Goal: Find specific page/section: Find specific page/section

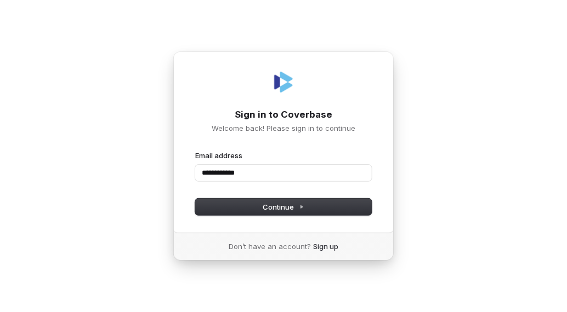
click at [195, 151] on button "submit" at bounding box center [195, 151] width 0 height 0
click at [149, 162] on div "**********" at bounding box center [283, 156] width 567 height 312
click at [259, 177] on input "**********" at bounding box center [283, 173] width 176 height 16
type input "**********"
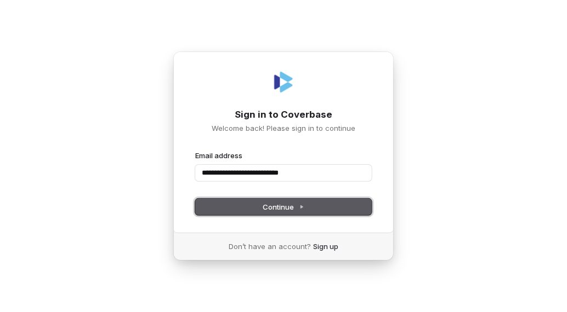
click at [274, 206] on span "Continue" at bounding box center [283, 207] width 41 height 10
type input "**********"
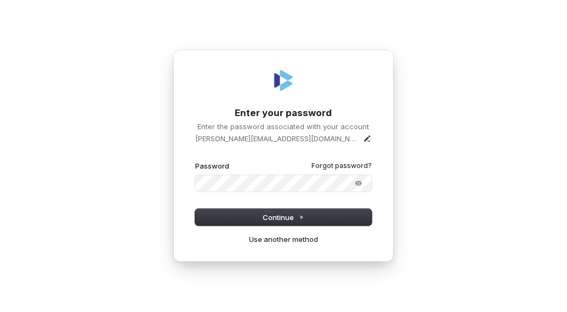
click at [195, 161] on button "submit" at bounding box center [195, 161] width 0 height 0
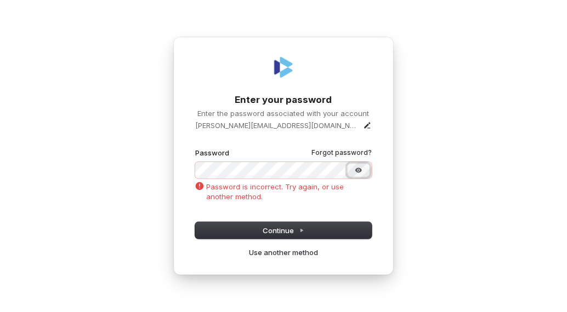
click at [351, 168] on button "Show password" at bounding box center [358, 170] width 22 height 13
click at [276, 256] on link "Use another method" at bounding box center [283, 253] width 69 height 10
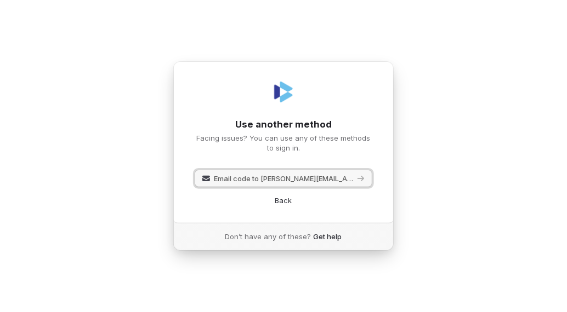
click at [255, 180] on span "Email code to vincent.scales@cvshealth.com" at bounding box center [284, 179] width 140 height 10
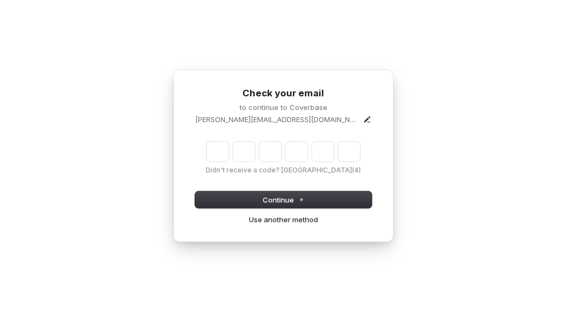
click at [333, 78] on div "Check your email to continue to Coverbase vincent.scales@cvshealth.com Didn't r…" at bounding box center [283, 156] width 220 height 173
click at [211, 158] on input "Enter verification code" at bounding box center [283, 152] width 153 height 20
type input "******"
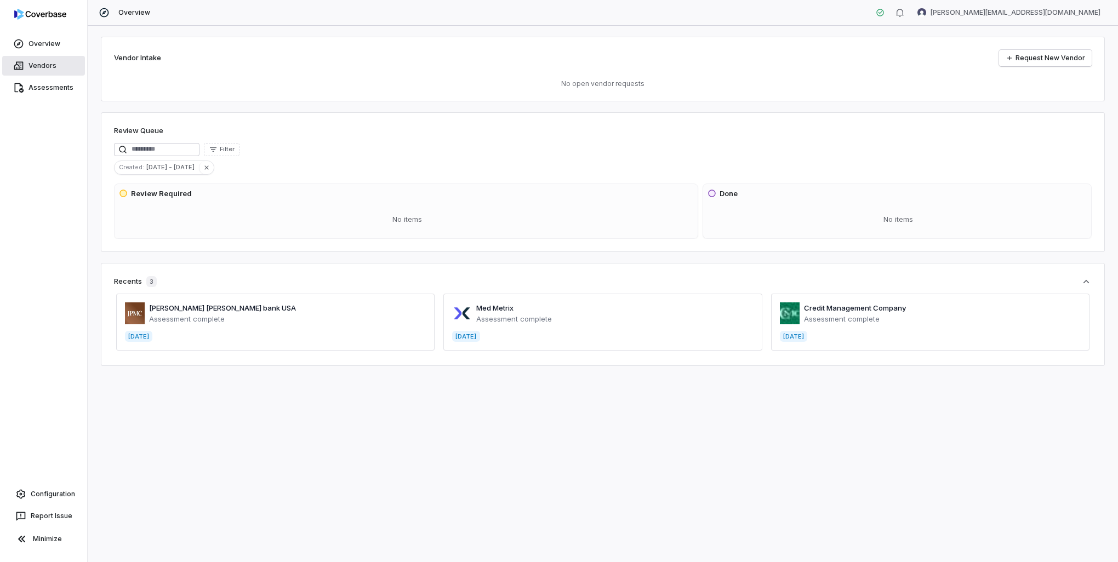
click at [40, 64] on span "Vendors" at bounding box center [42, 65] width 28 height 9
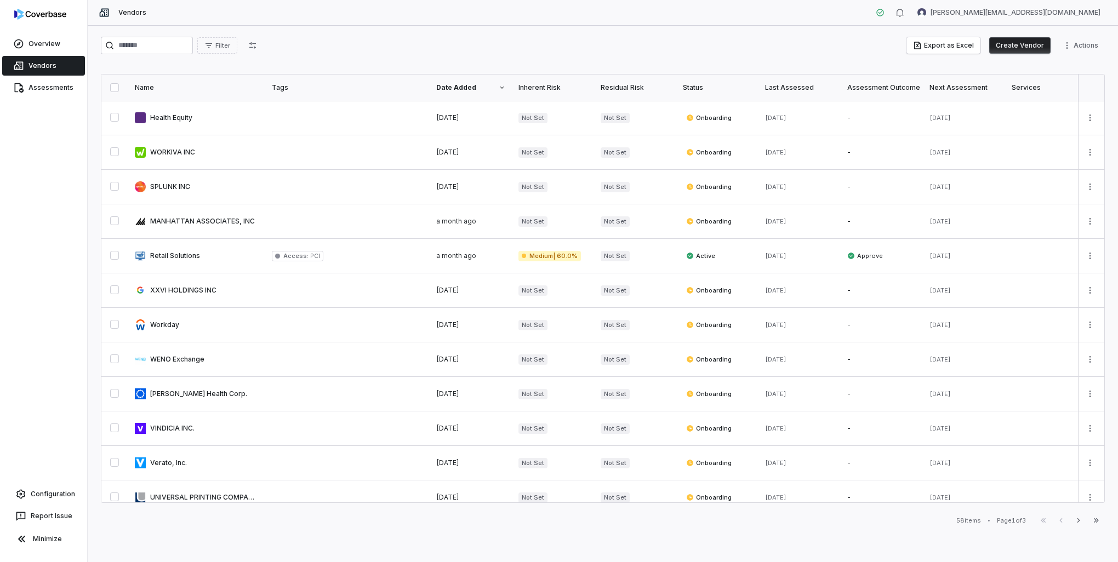
click at [566, 93] on th "Status" at bounding box center [717, 88] width 82 height 26
click at [566, 89] on div "Status" at bounding box center [717, 87] width 69 height 9
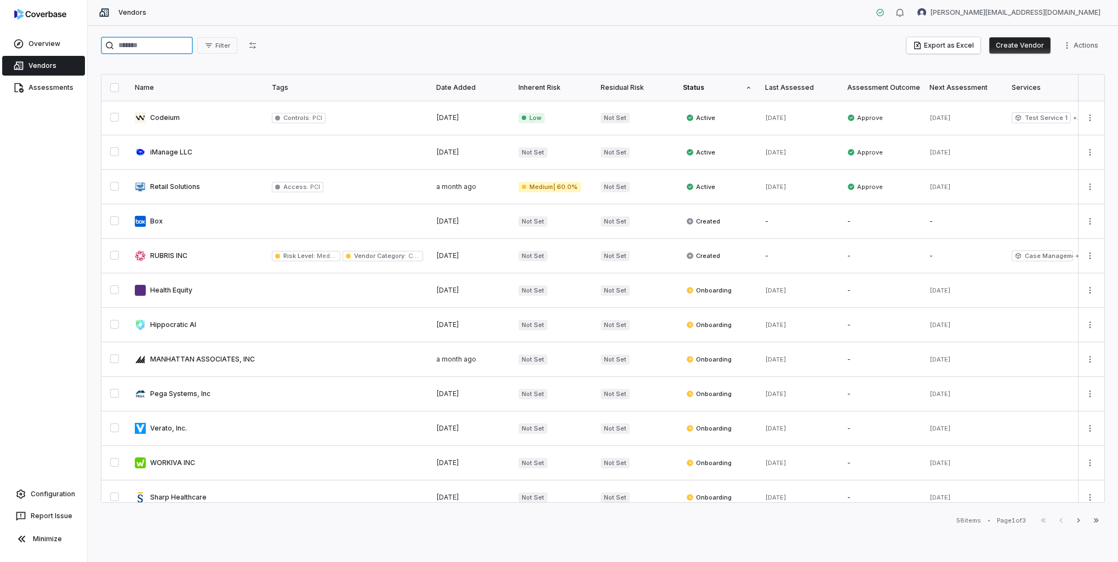
click at [130, 44] on input "search" at bounding box center [147, 46] width 92 height 18
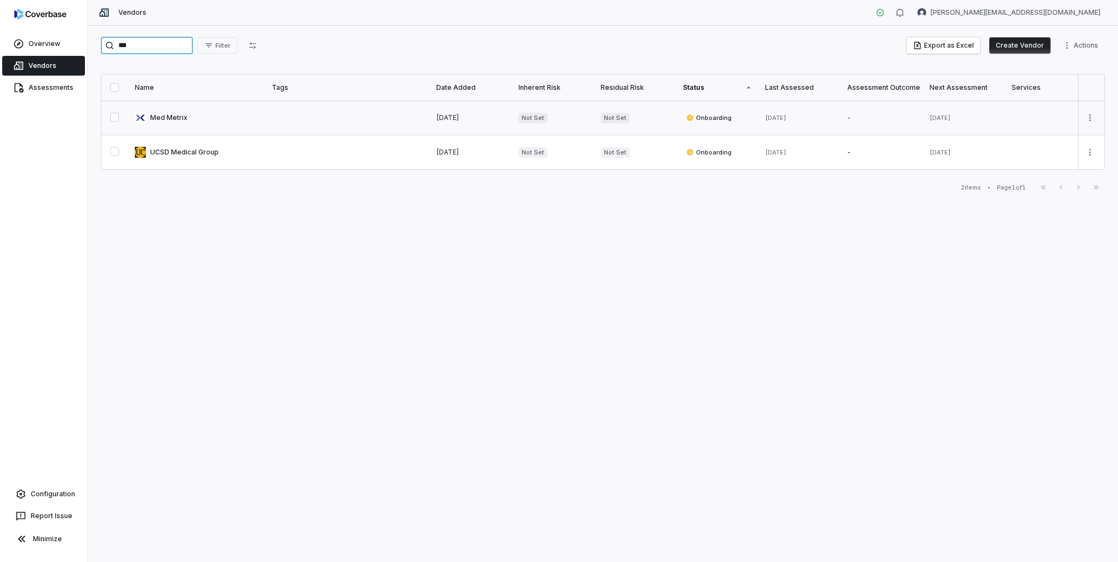
type input "***"
click at [176, 124] on link at bounding box center [196, 118] width 137 height 34
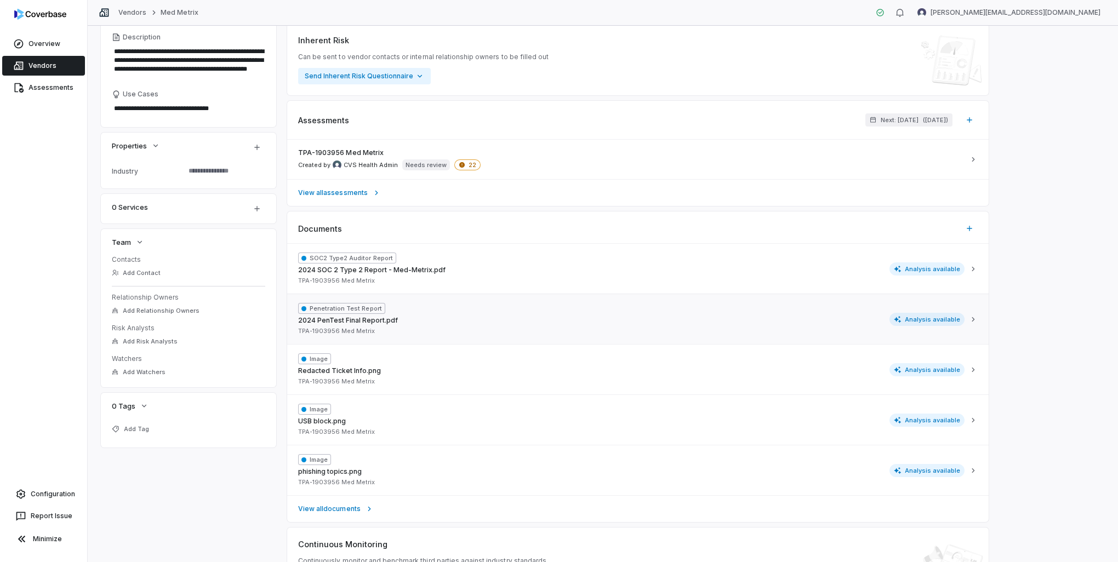
scroll to position [164, 0]
click at [566, 268] on span "Analysis available" at bounding box center [927, 268] width 76 height 13
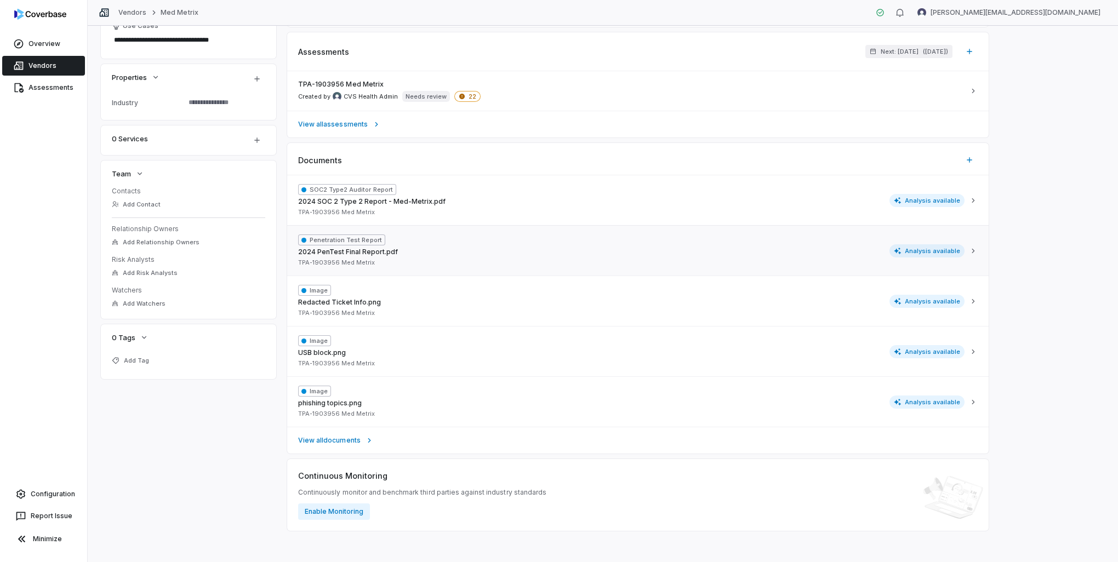
scroll to position [235, 0]
click at [566, 247] on span "Analysis available" at bounding box center [927, 248] width 76 height 13
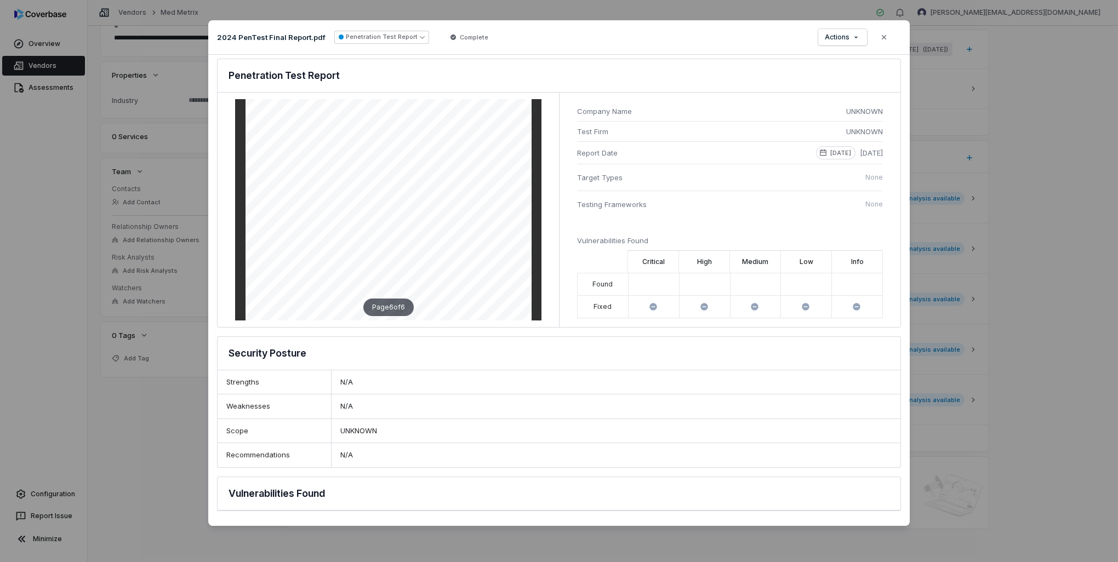
scroll to position [1910, 0]
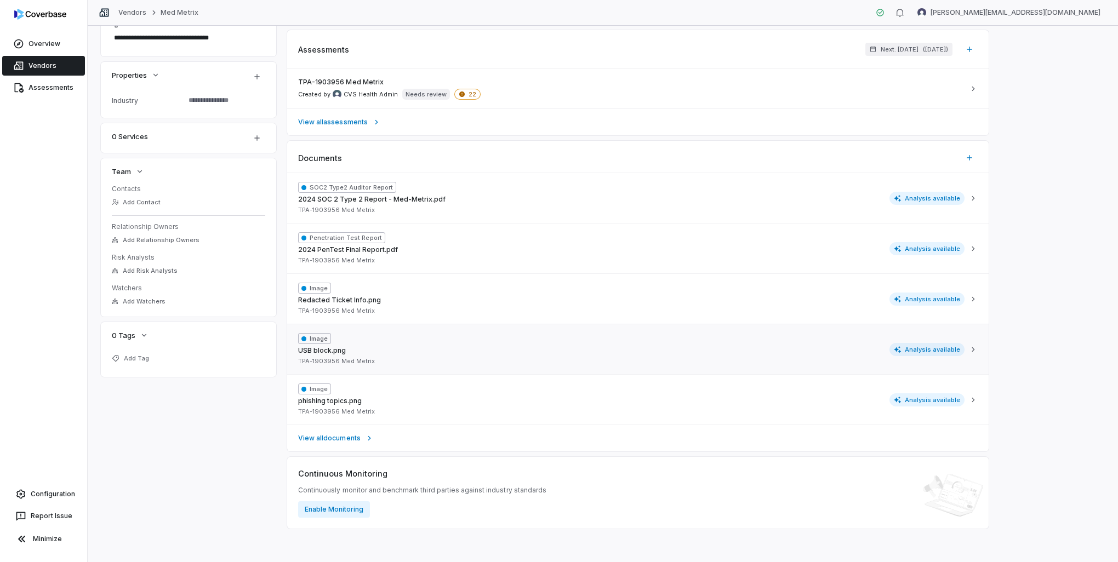
type textarea "*"
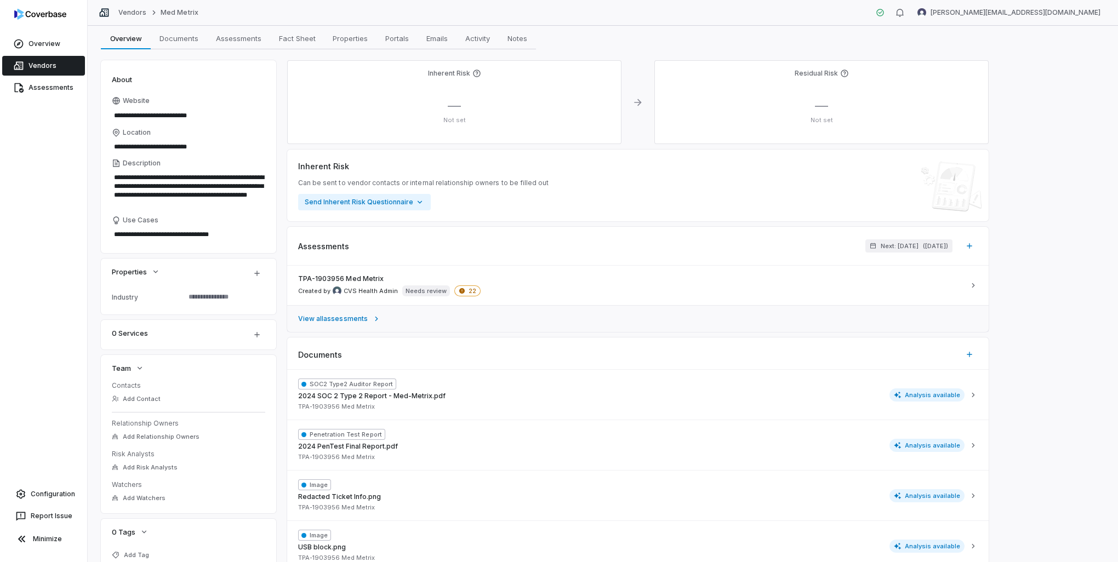
scroll to position [55, 0]
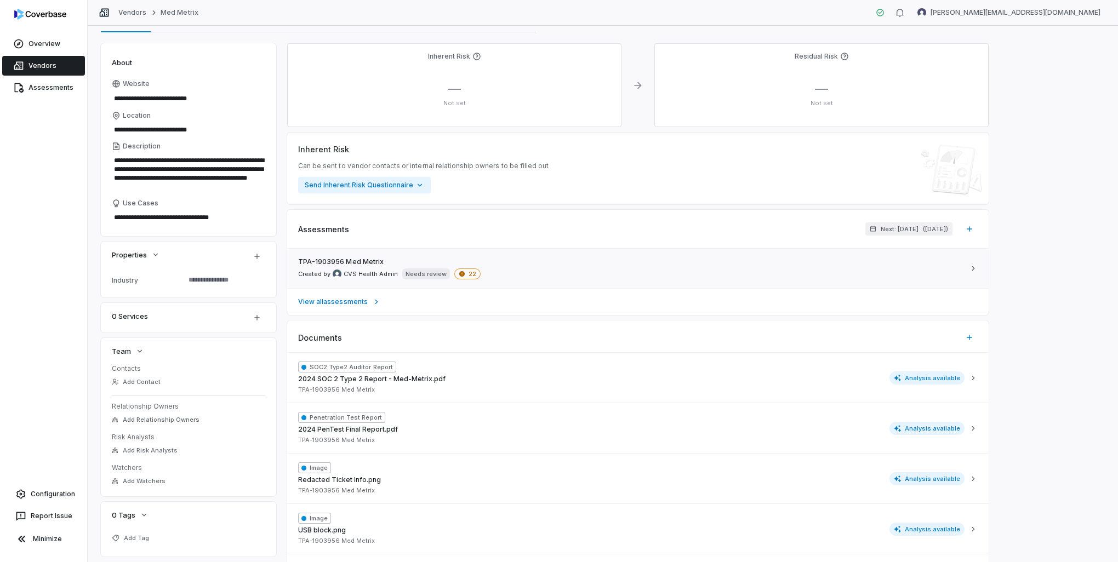
click at [385, 265] on div "TPA-1903956 Med Metrix Created by CVS Health Admin Needs review 22" at bounding box center [631, 269] width 666 height 22
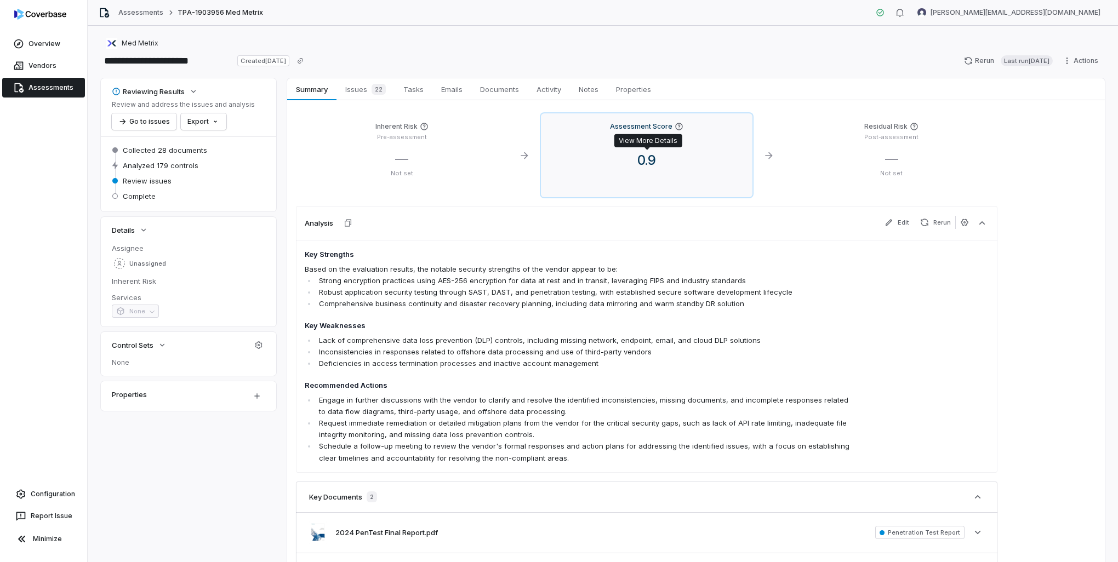
click at [566, 159] on span "0.9" at bounding box center [646, 160] width 36 height 16
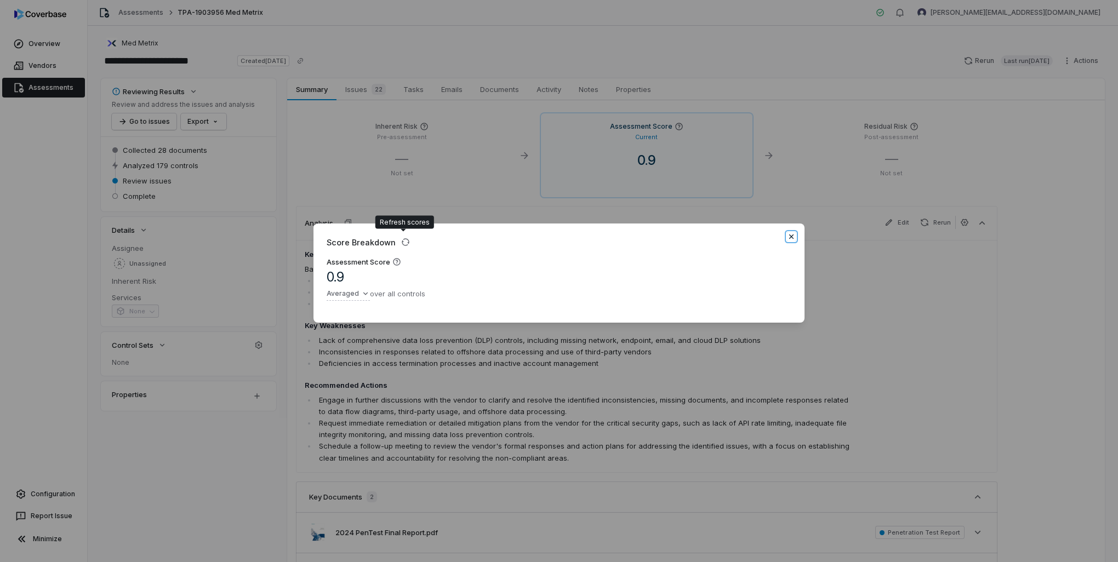
click at [566, 233] on icon "button" at bounding box center [791, 236] width 9 height 9
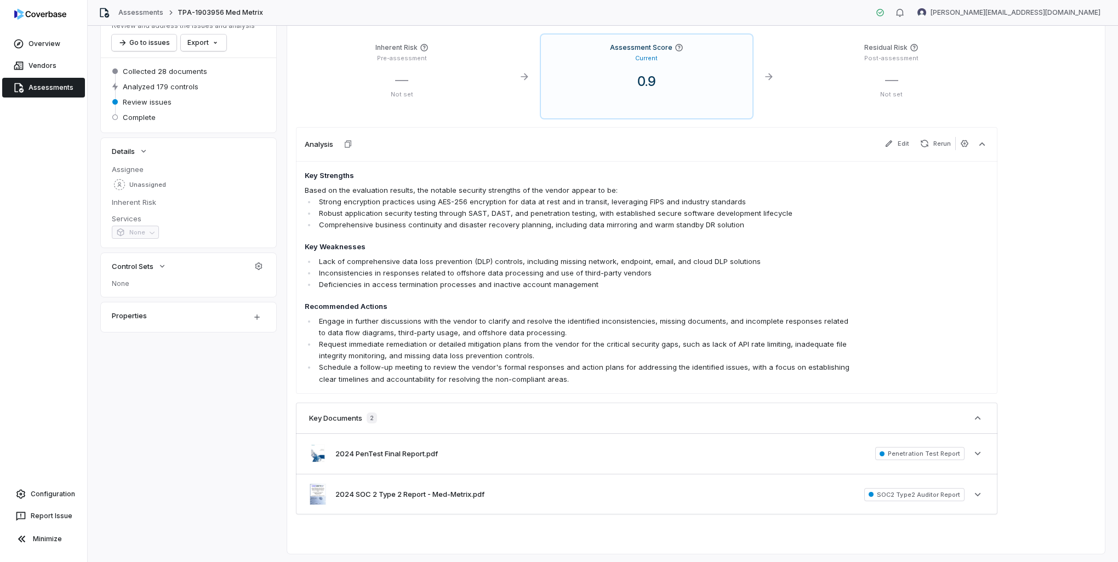
scroll to position [105, 0]
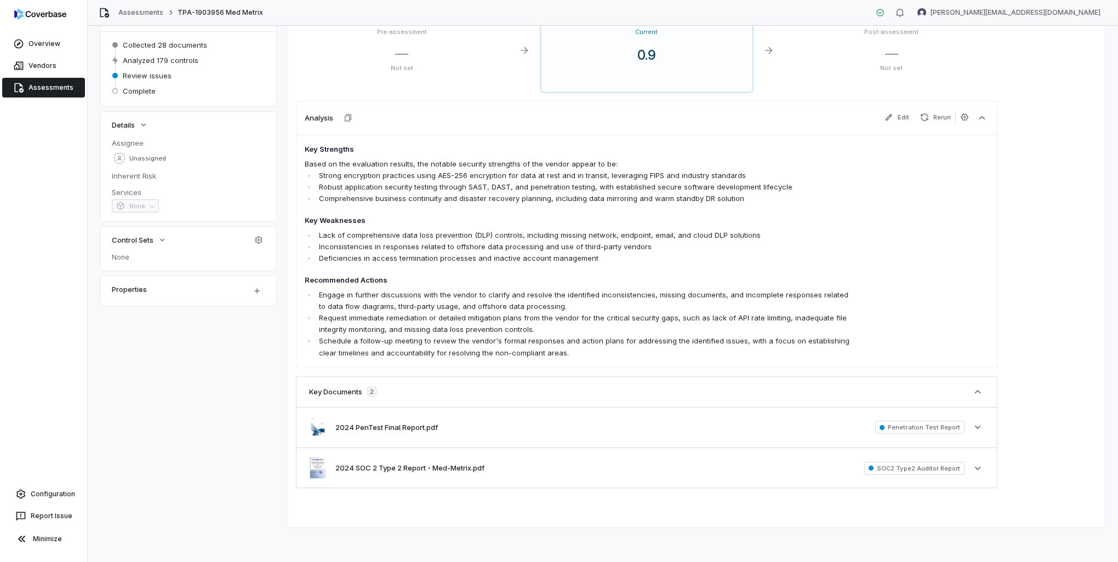
click at [402, 183] on li "Robust application security testing through SAST, DAST, and penetration testing…" at bounding box center [583, 187] width 535 height 12
click at [384, 295] on p "Engage in further discussions with the vendor to clarify and resolve the identi…" at bounding box center [585, 300] width 533 height 23
drag, startPoint x: 318, startPoint y: 306, endPoint x: 380, endPoint y: 310, distance: 62.0
click at [380, 310] on li "Engage in further discussions with the vendor to clarify and resolve the identi…" at bounding box center [583, 300] width 535 height 23
drag, startPoint x: 380, startPoint y: 310, endPoint x: 470, endPoint y: 308, distance: 90.4
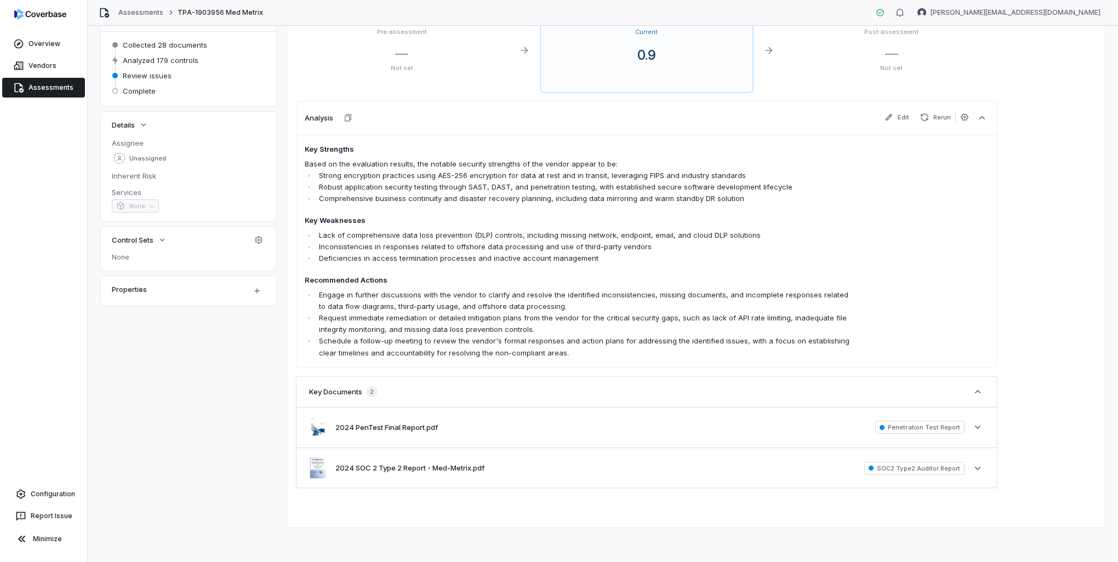
click at [470, 308] on p "Engage in further discussions with the vendor to clarify and resolve the identi…" at bounding box center [585, 300] width 533 height 23
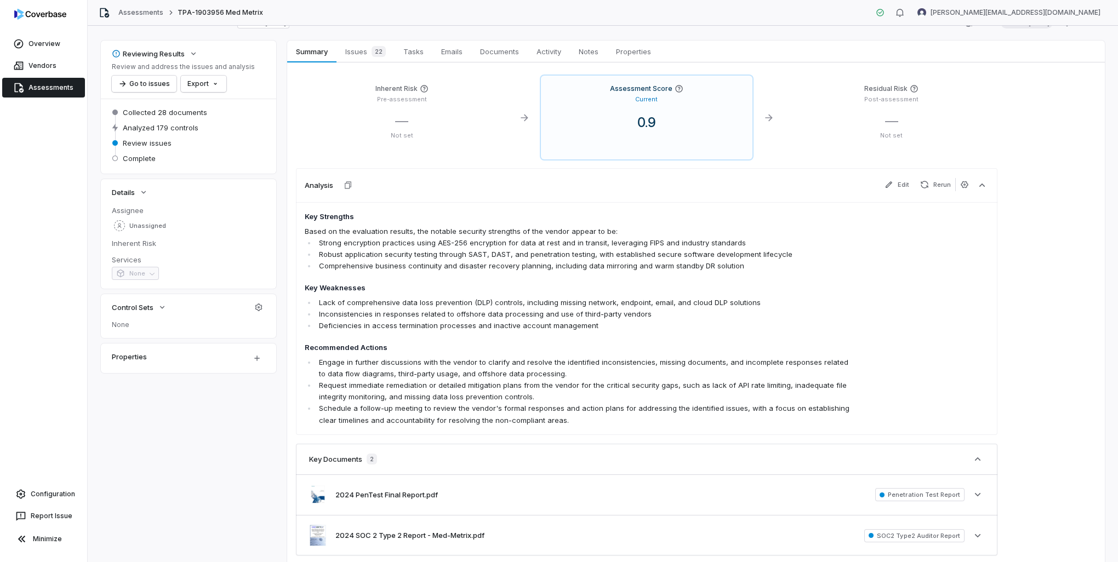
scroll to position [0, 0]
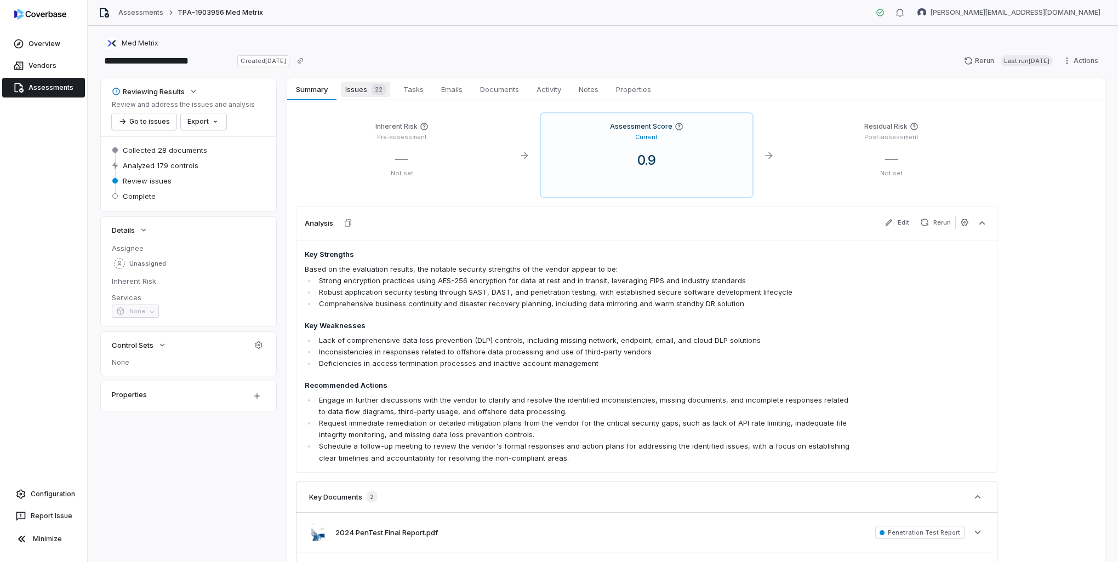
click at [359, 96] on span "Issues 22" at bounding box center [365, 89] width 49 height 15
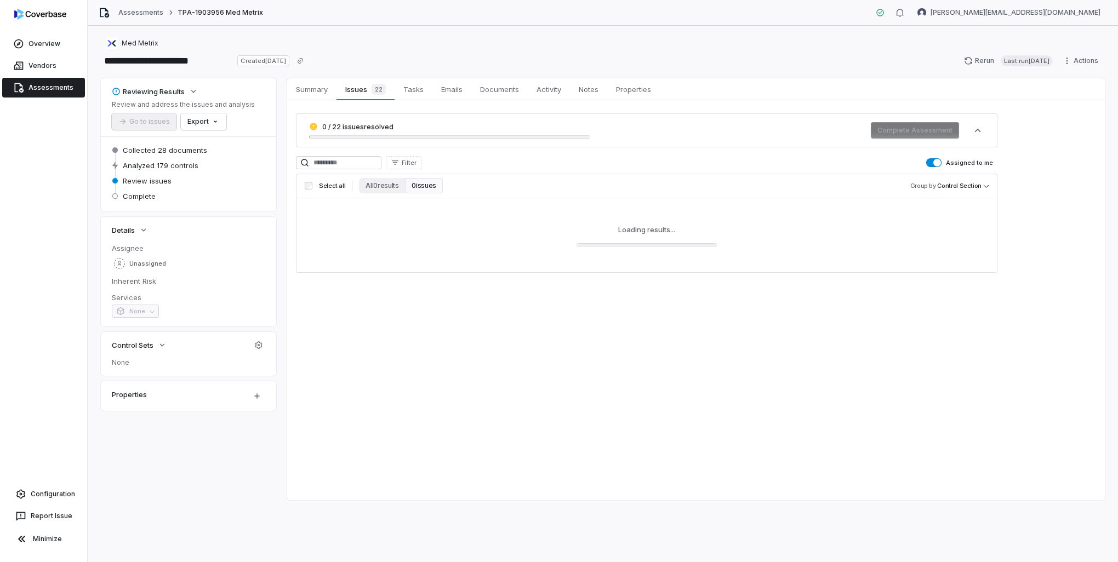
click at [566, 161] on span "button" at bounding box center [937, 163] width 8 height 8
